Goal: Transaction & Acquisition: Purchase product/service

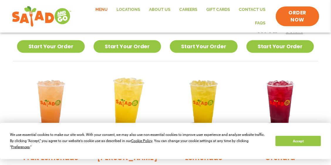
scroll to position [323, 0]
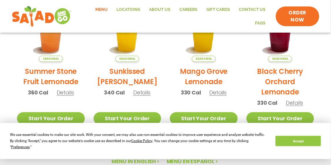
click at [104, 9] on link "Menu" at bounding box center [101, 9] width 21 height 13
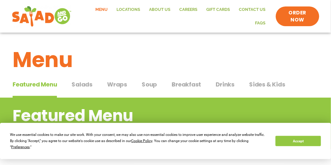
click at [187, 85] on span "Breakfast" at bounding box center [186, 84] width 29 height 9
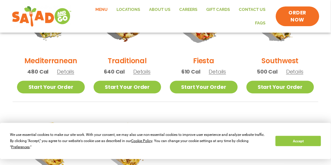
scroll to position [202, 0]
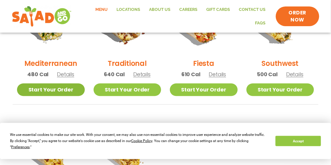
click at [52, 89] on link "Start Your Order" at bounding box center [51, 89] width 68 height 13
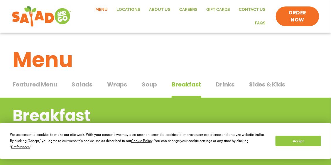
click at [183, 84] on span "Breakfast" at bounding box center [186, 84] width 29 height 9
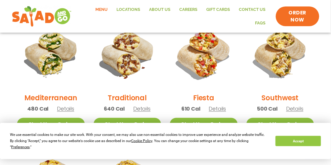
scroll to position [202, 0]
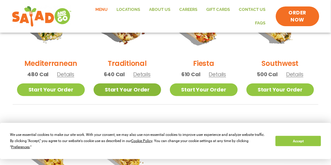
click at [124, 90] on link "Start Your Order" at bounding box center [128, 89] width 68 height 13
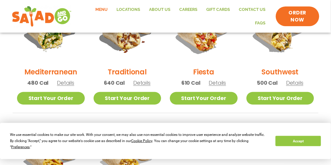
scroll to position [202, 0]
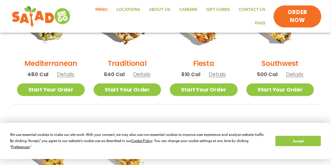
click at [292, 15] on span "ORDER NOW" at bounding box center [297, 16] width 35 height 15
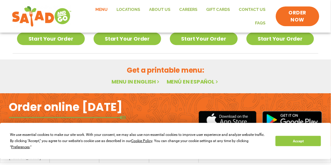
scroll to position [419, 0]
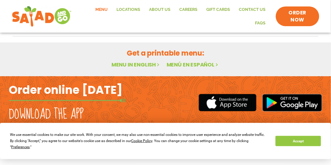
click at [126, 65] on link "Menu in English" at bounding box center [135, 64] width 49 height 7
click at [135, 62] on link "Menu in English" at bounding box center [135, 64] width 49 height 7
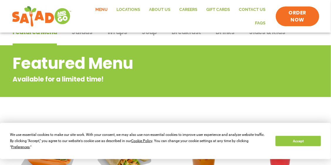
scroll to position [0, 0]
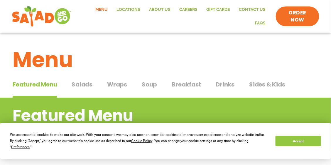
click at [187, 84] on span "Breakfast" at bounding box center [186, 84] width 29 height 9
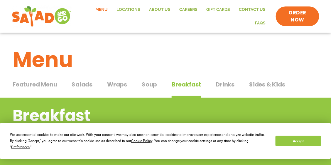
click at [261, 84] on span "Sides & Kids" at bounding box center [267, 84] width 36 height 9
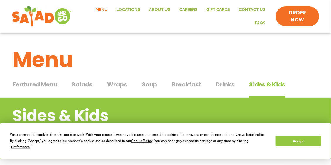
click at [47, 84] on span "Featured Menu" at bounding box center [35, 84] width 44 height 9
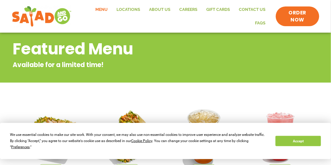
scroll to position [9, 0]
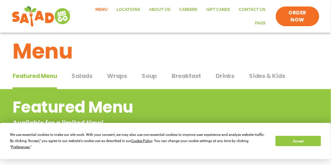
click at [257, 76] on span "Sides & Kids" at bounding box center [267, 75] width 36 height 9
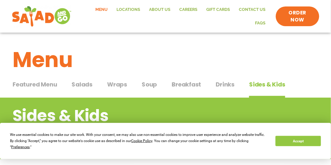
click at [184, 85] on span "Breakfast" at bounding box center [186, 84] width 29 height 9
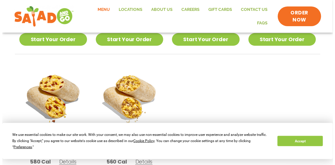
scroll to position [232, 0]
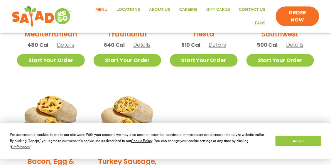
click at [48, 103] on img at bounding box center [51, 118] width 68 height 68
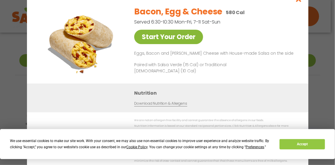
click at [154, 40] on link "Start Your Order" at bounding box center [168, 37] width 69 height 14
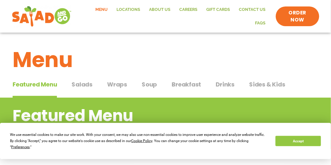
click at [181, 84] on span "Breakfast" at bounding box center [186, 84] width 29 height 9
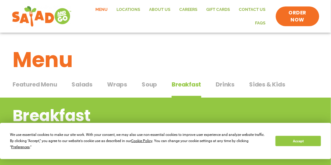
click at [179, 85] on span "Breakfast" at bounding box center [186, 84] width 29 height 9
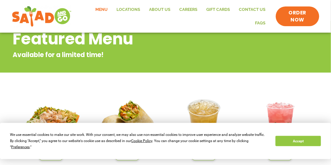
scroll to position [29, 0]
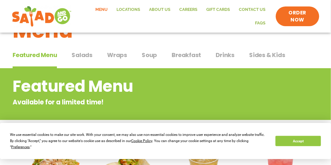
click at [178, 54] on span "Breakfast" at bounding box center [186, 54] width 29 height 9
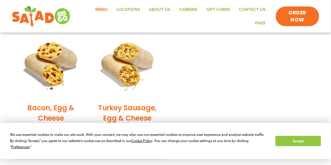
scroll to position [323, 0]
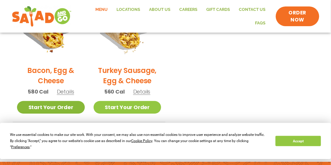
click at [53, 106] on link "Start Your Order" at bounding box center [51, 107] width 68 height 13
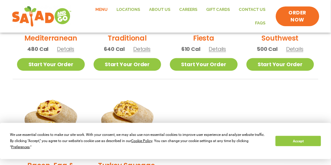
scroll to position [232, 0]
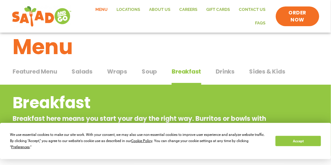
scroll to position [9, 0]
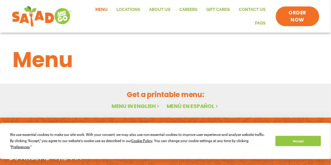
scroll to position [323, 0]
